Goal: Task Accomplishment & Management: Manage account settings

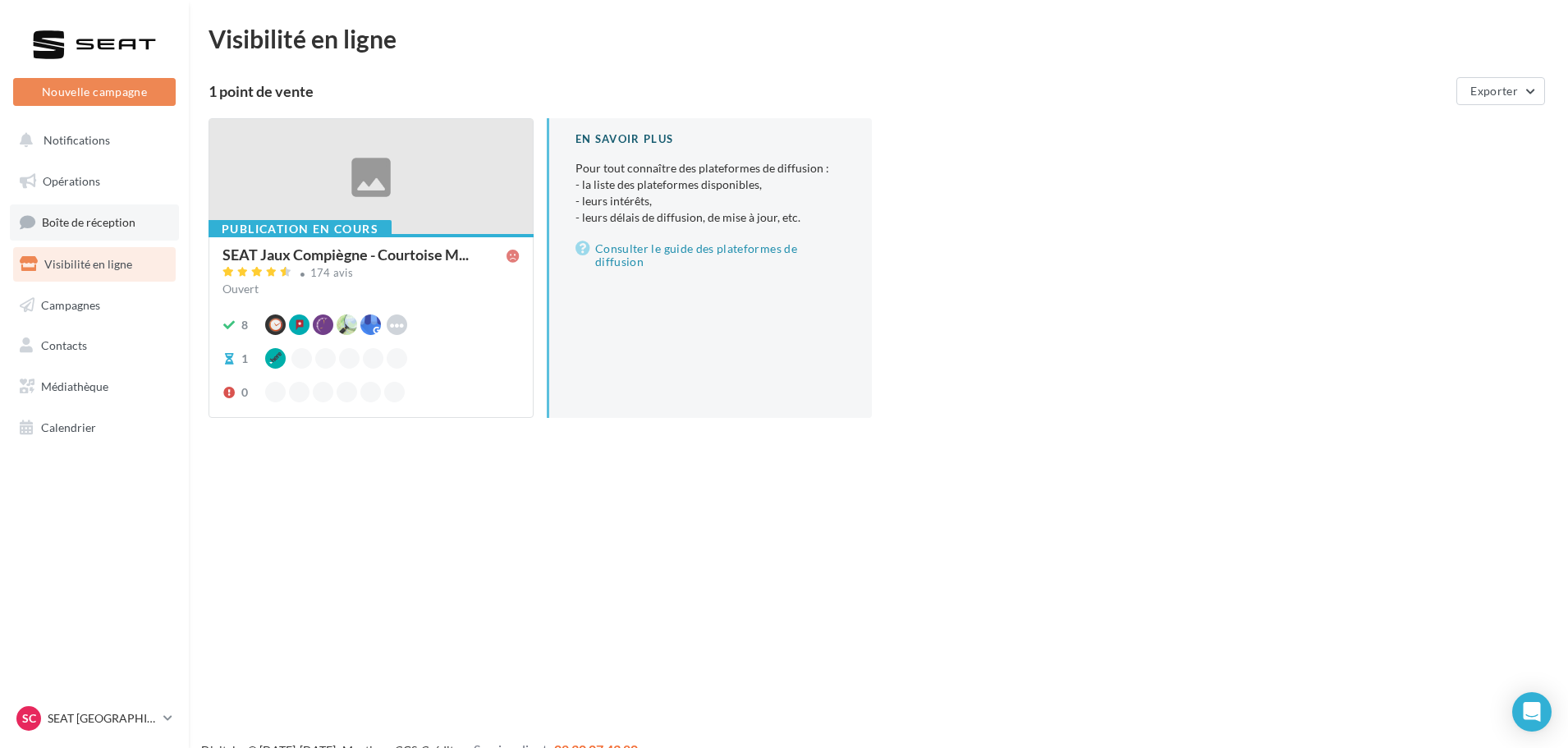
click at [68, 214] on link "Boîte de réception" at bounding box center [94, 222] width 169 height 35
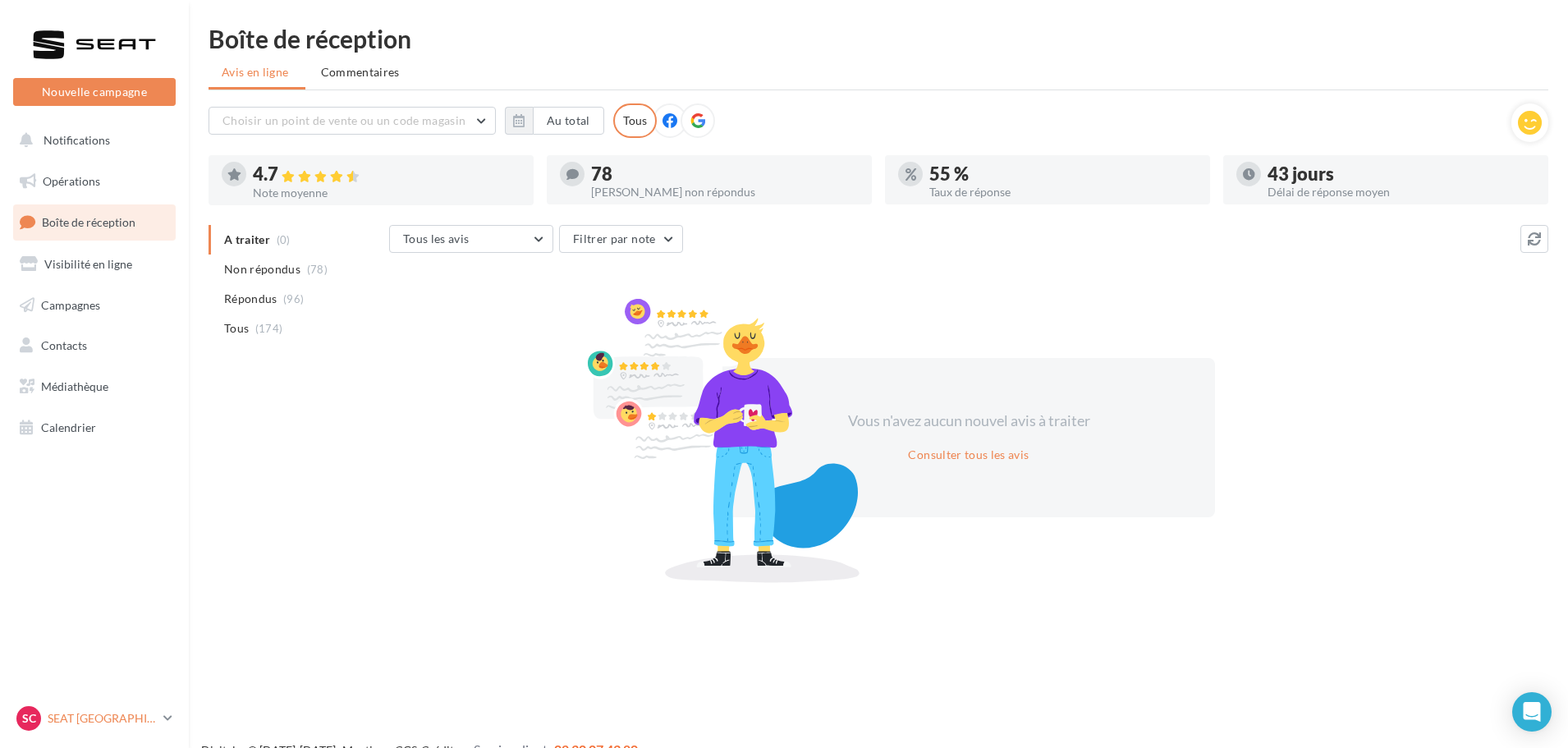
click at [163, 709] on link "SC SEAT [GEOGRAPHIC_DATA] SEAT-TILLE" at bounding box center [94, 718] width 162 height 31
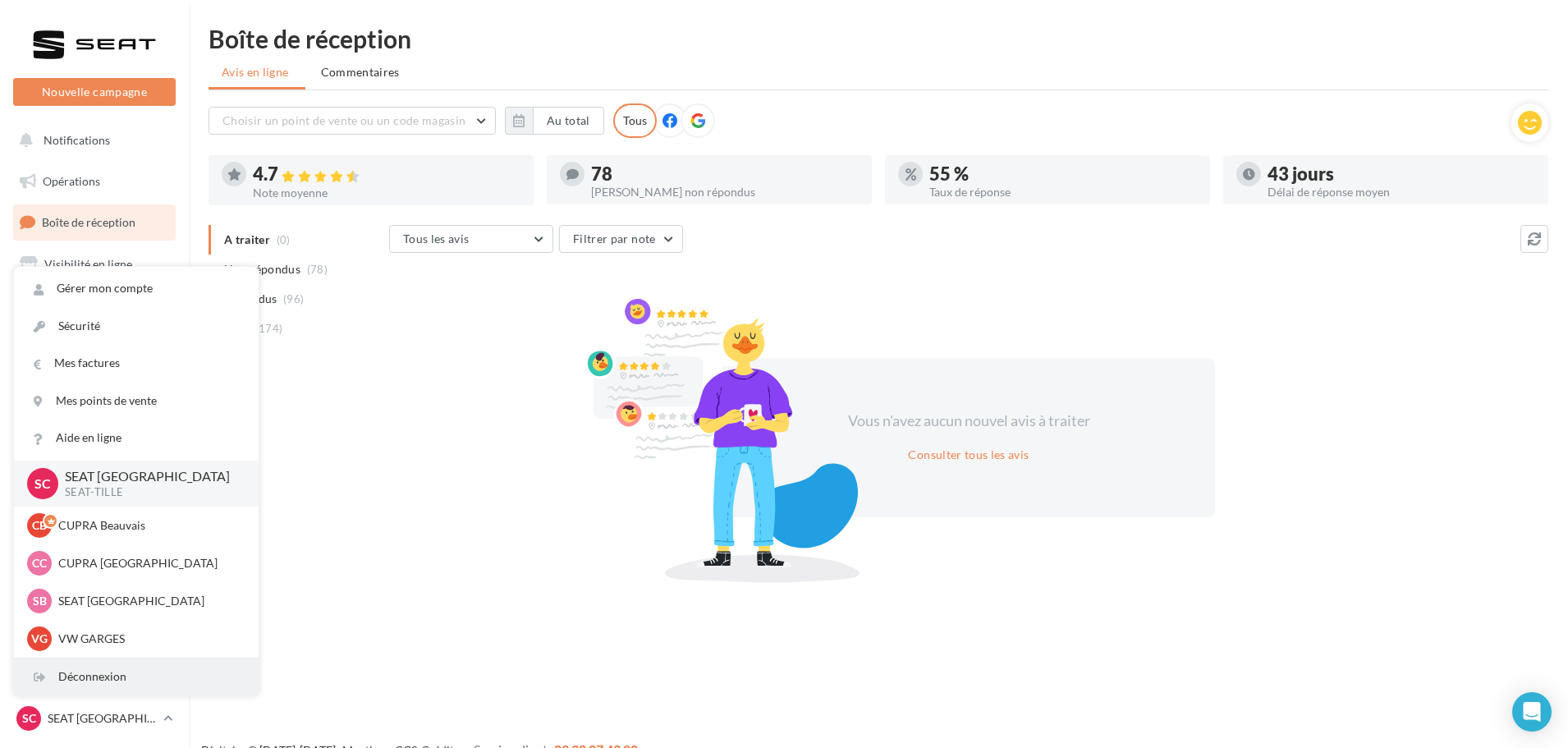
click at [123, 685] on div "Déconnexion" at bounding box center [136, 676] width 245 height 37
